Goal: Transaction & Acquisition: Purchase product/service

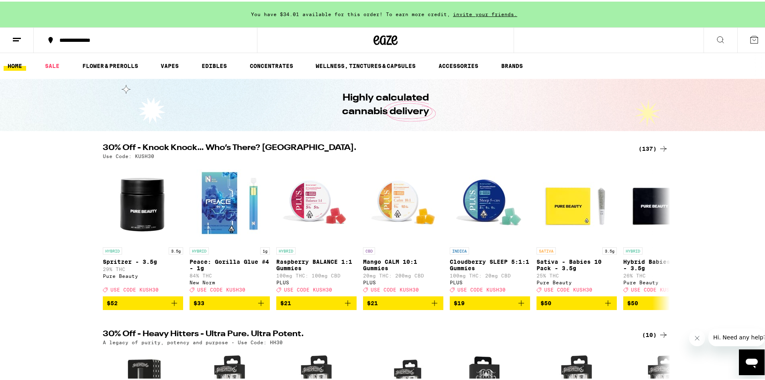
click at [643, 145] on div "(137)" at bounding box center [654, 147] width 30 height 10
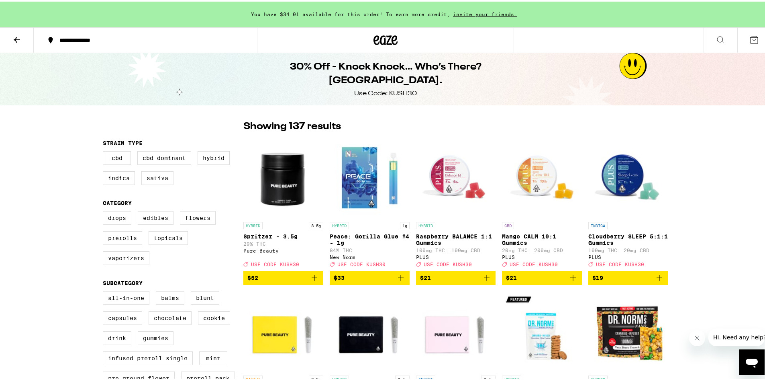
click at [151, 180] on label "Sativa" at bounding box center [157, 176] width 32 height 14
click at [105, 151] on input "Sativa" at bounding box center [104, 151] width 0 height 0
checkbox input "true"
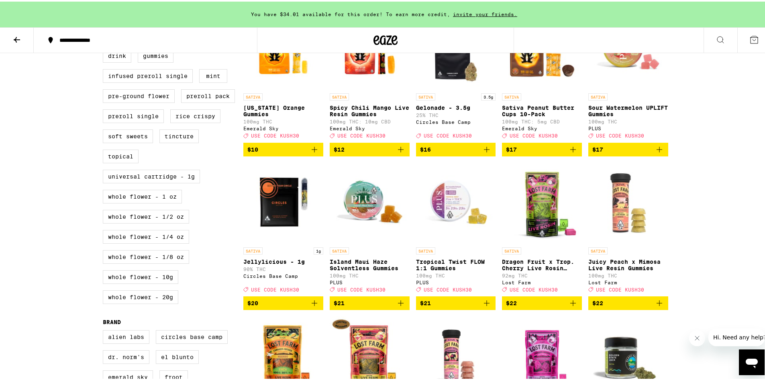
scroll to position [201, 0]
